Goal: Check status: Check status

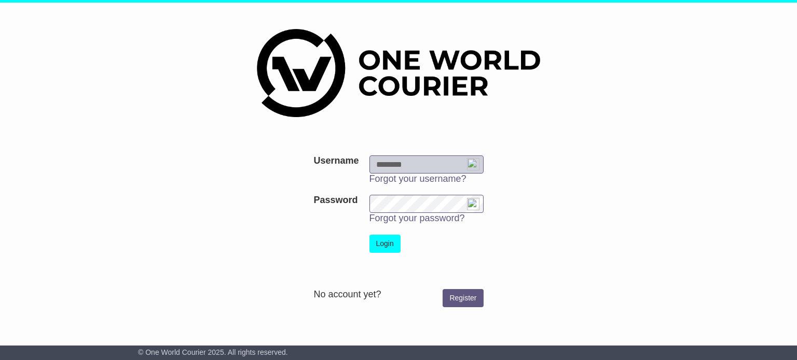
type input "**********"
click at [382, 242] on button "Login" at bounding box center [384, 244] width 31 height 18
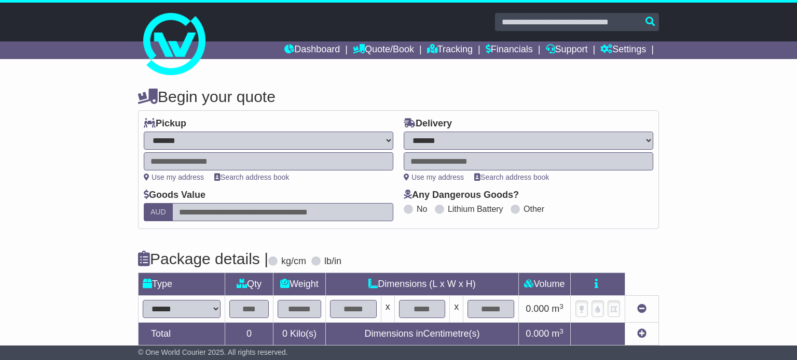
select select "**"
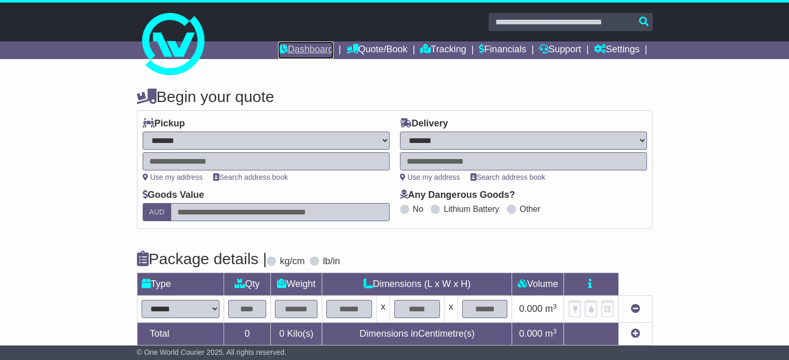
click at [299, 45] on link "Dashboard" at bounding box center [305, 50] width 55 height 18
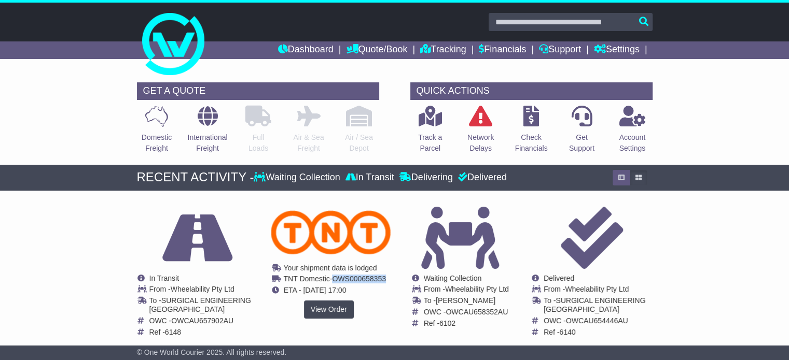
drag, startPoint x: 336, startPoint y: 280, endPoint x: 386, endPoint y: 281, distance: 49.8
click at [386, 281] on span "OWS000658353" at bounding box center [359, 279] width 54 height 8
copy span "OWS000658353"
click at [326, 234] on img at bounding box center [331, 233] width 120 height 44
click at [325, 310] on link "View Order" at bounding box center [329, 310] width 50 height 18
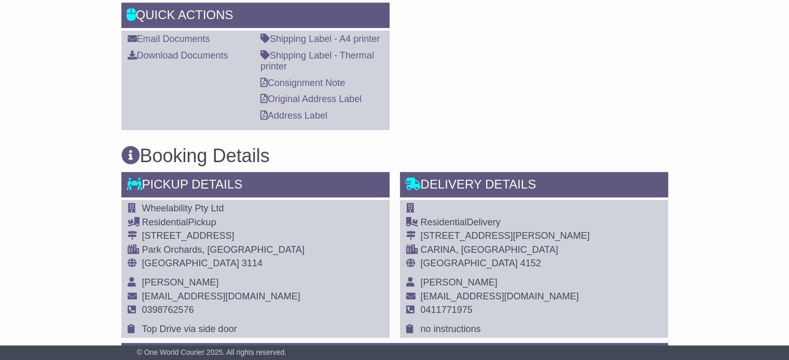
scroll to position [841, 0]
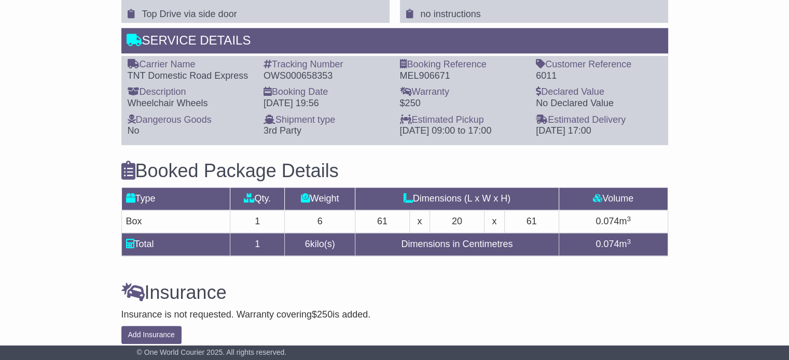
drag, startPoint x: 790, startPoint y: 275, endPoint x: 796, endPoint y: 275, distance: 5.7
drag, startPoint x: 264, startPoint y: 72, endPoint x: 338, endPoint y: 72, distance: 73.6
click at [338, 72] on div "OWS000658353" at bounding box center [326, 76] width 126 height 11
copy div "OWS000658353"
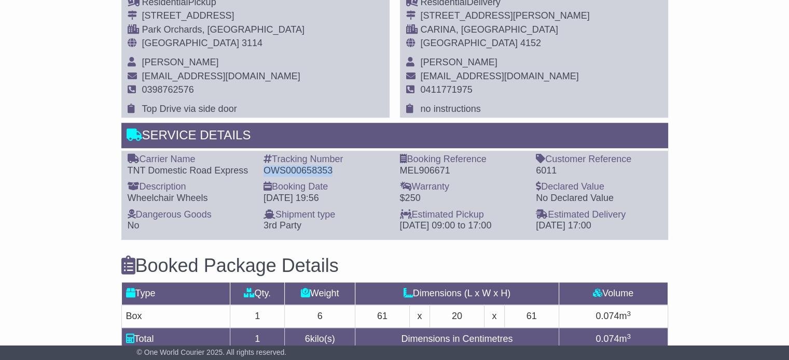
scroll to position [430, 0]
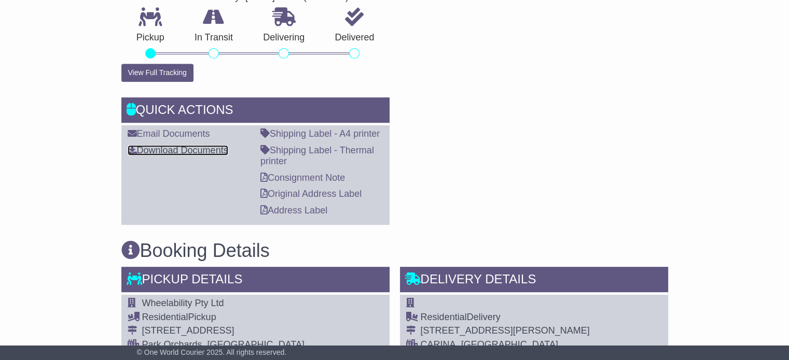
click at [199, 145] on link "Download Documents" at bounding box center [178, 150] width 101 height 10
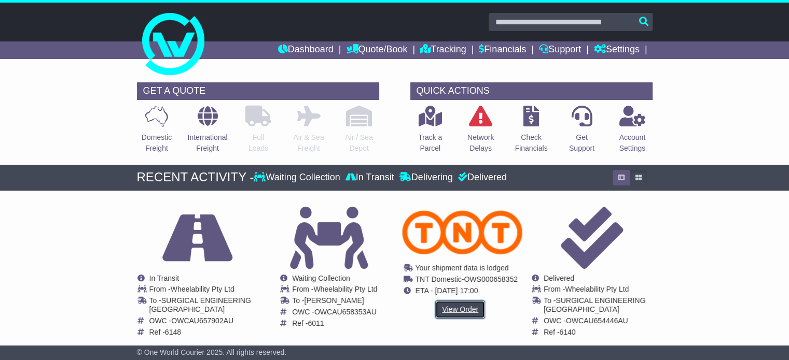
click at [458, 308] on link "View Order" at bounding box center [460, 310] width 50 height 18
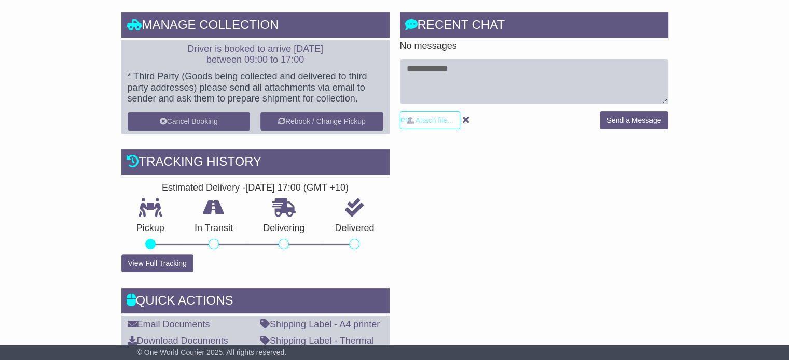
scroll to position [83, 0]
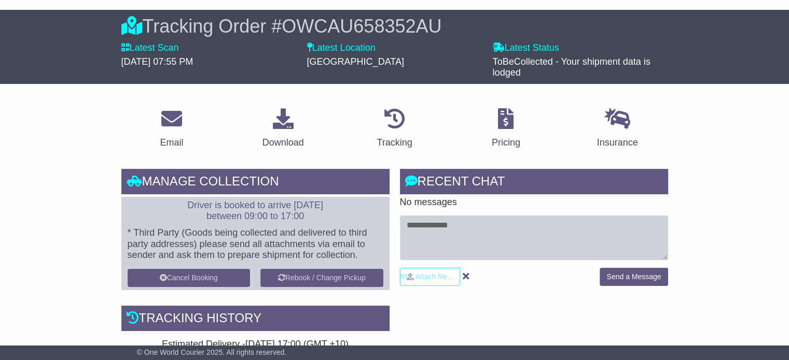
drag, startPoint x: 290, startPoint y: 27, endPoint x: 438, endPoint y: 38, distance: 148.2
click at [438, 38] on div "Tracking Order # OWCAU658352AU Latest Scan [DATE] 07:55 PM Latest Status - ToBe…" at bounding box center [394, 47] width 547 height 64
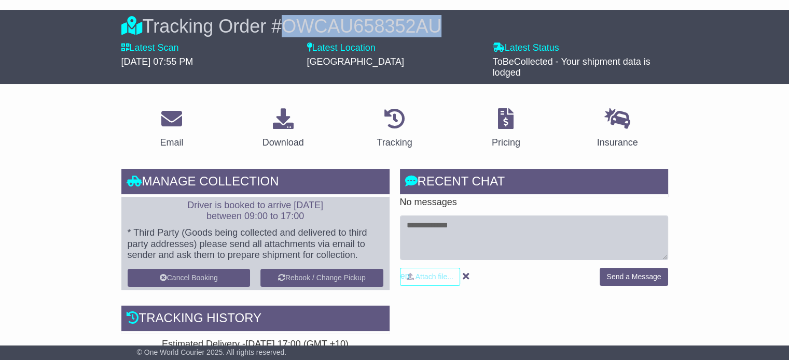
click at [441, 20] on span "OWCAU658352AU" at bounding box center [362, 26] width 160 height 21
copy span "OWCAU658352AU"
